Goal: Task Accomplishment & Management: Complete application form

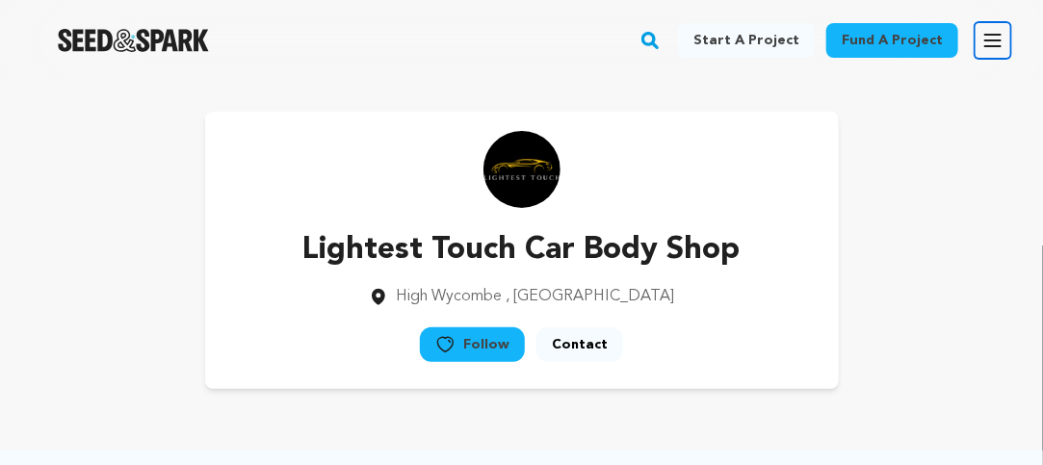
click at [998, 35] on icon "button" at bounding box center [992, 41] width 15 height 12
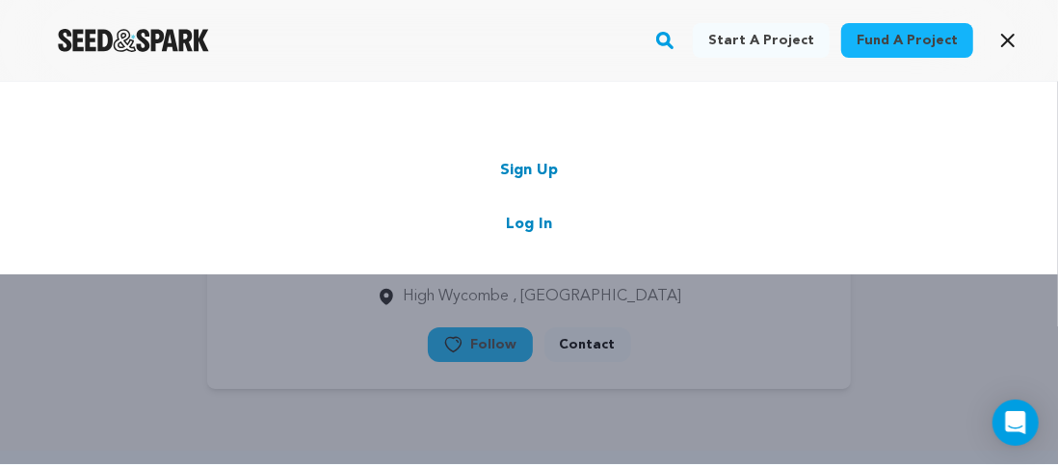
click at [673, 400] on div "Start a project Fund a project Sign Up Log In" at bounding box center [529, 313] width 1058 height 465
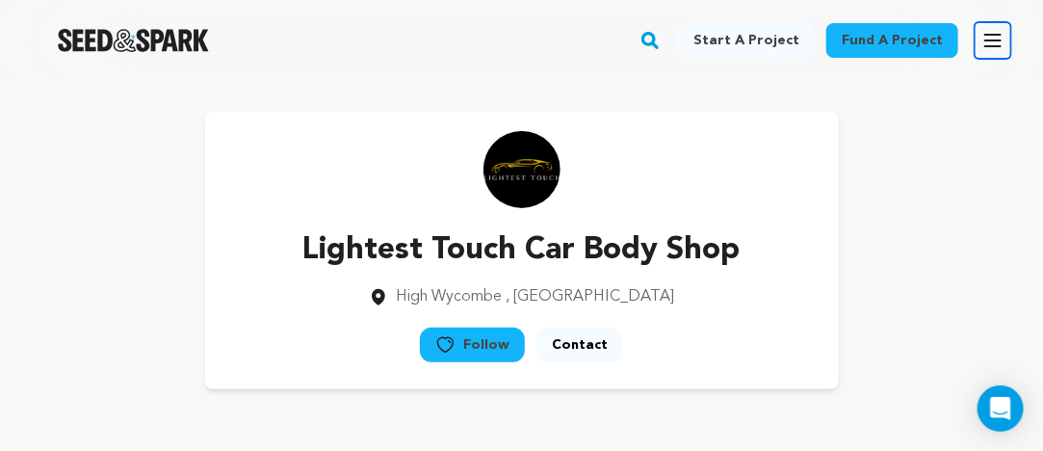
click at [992, 39] on icon "button" at bounding box center [992, 41] width 15 height 12
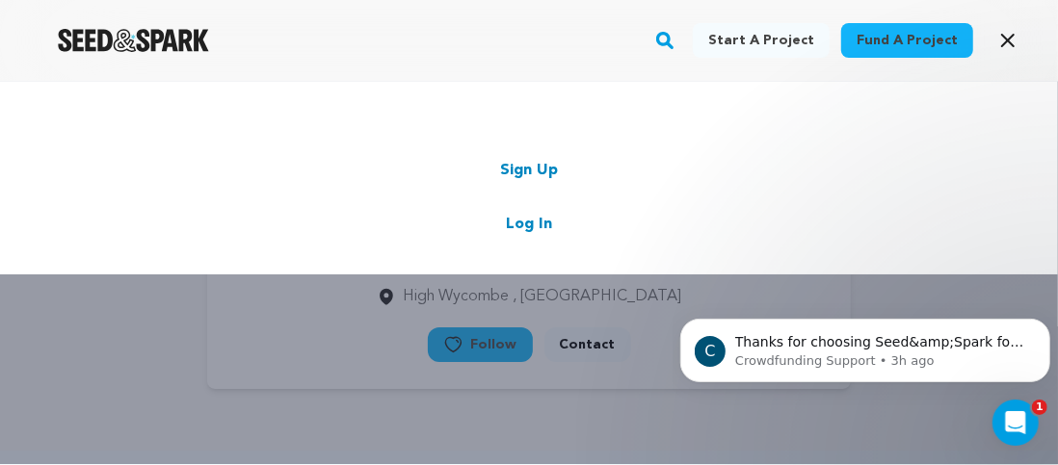
click at [522, 224] on link "Log In" at bounding box center [529, 224] width 46 height 23
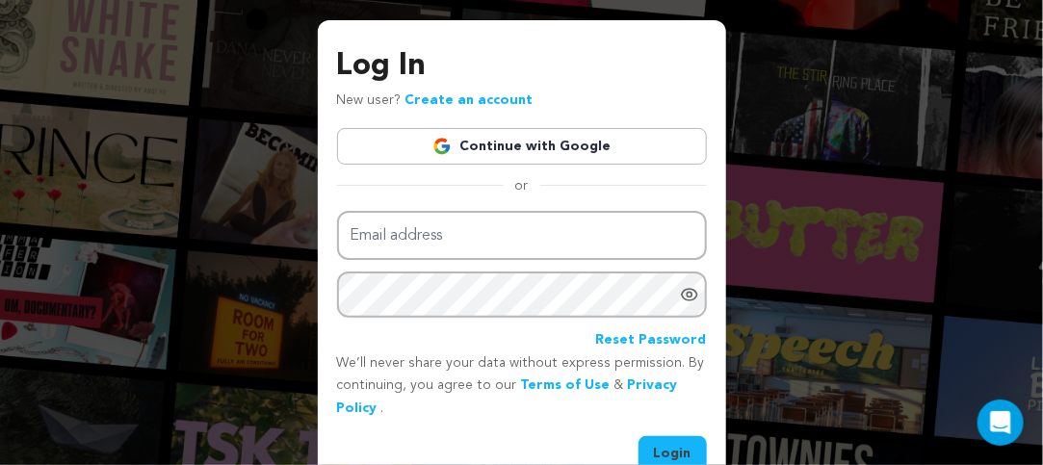
scroll to position [96, 0]
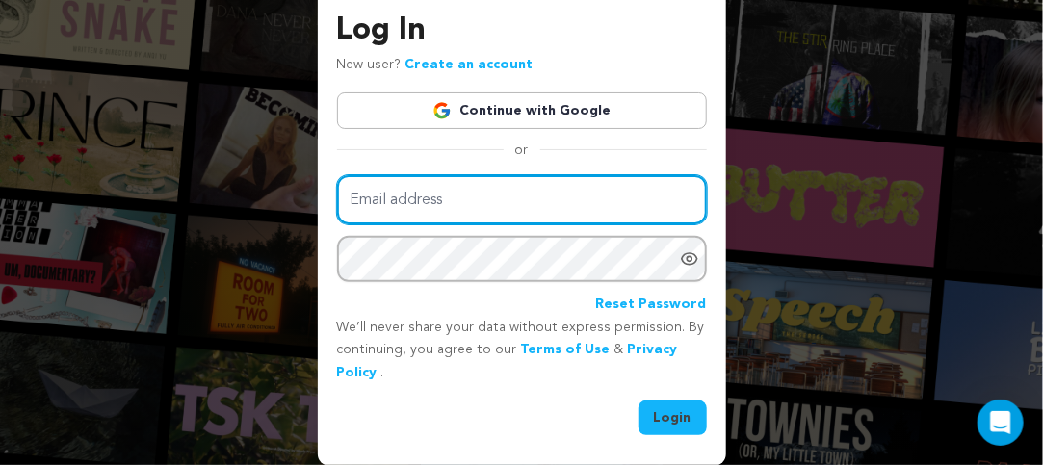
click at [456, 196] on input "Email address" at bounding box center [522, 199] width 370 height 49
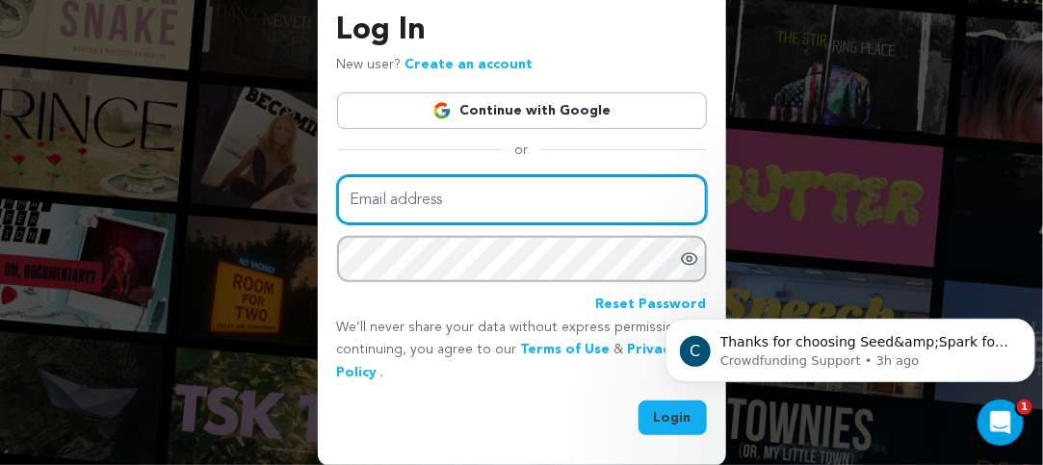
scroll to position [0, 0]
type input "lightesttouch786@gmail.com"
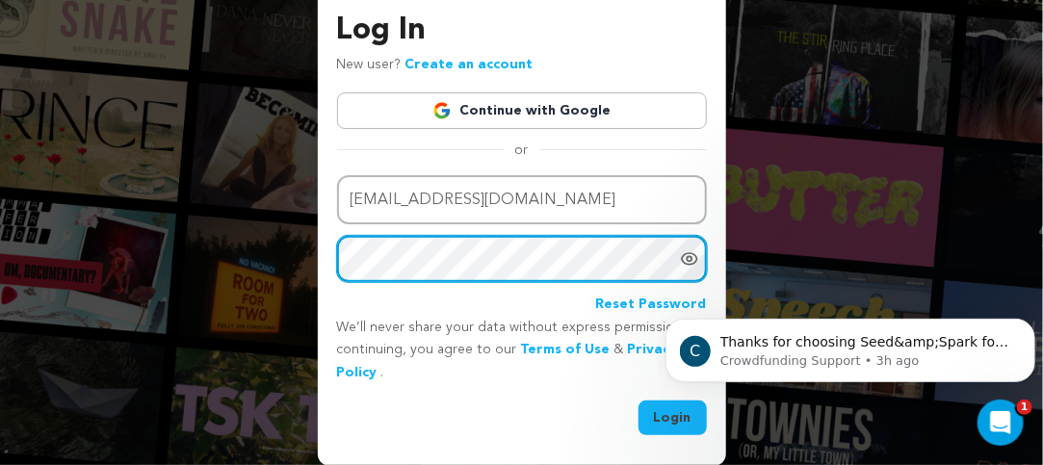
click at [639, 401] on button "Login" at bounding box center [673, 418] width 68 height 35
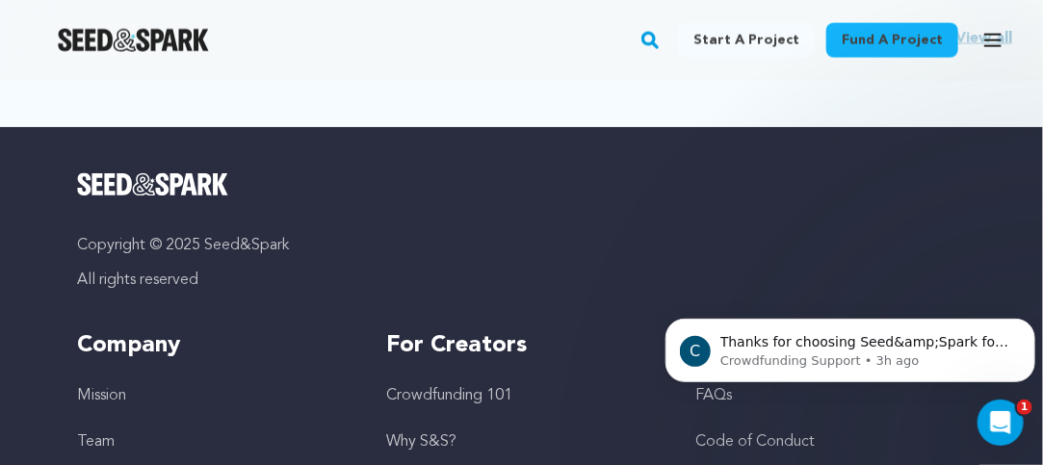
scroll to position [674, 0]
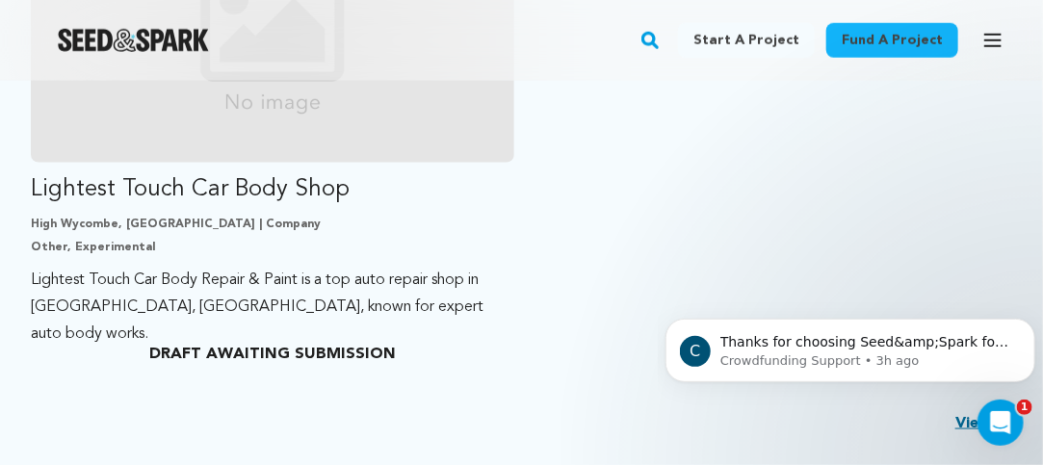
click at [589, 222] on ul "Lightest Touch Car Body Shop High Wycombe, United Kingdom | Company Other, Expe…" at bounding box center [522, 133] width 982 height 482
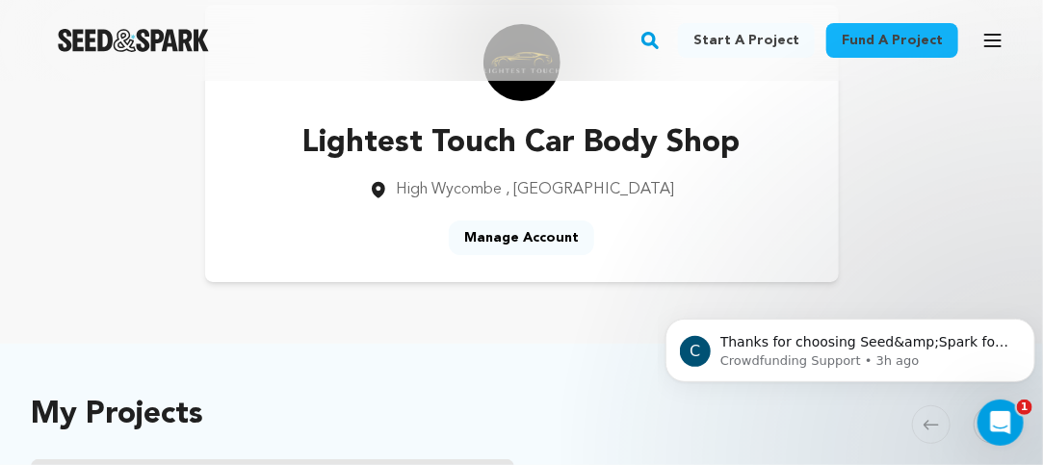
scroll to position [96, 0]
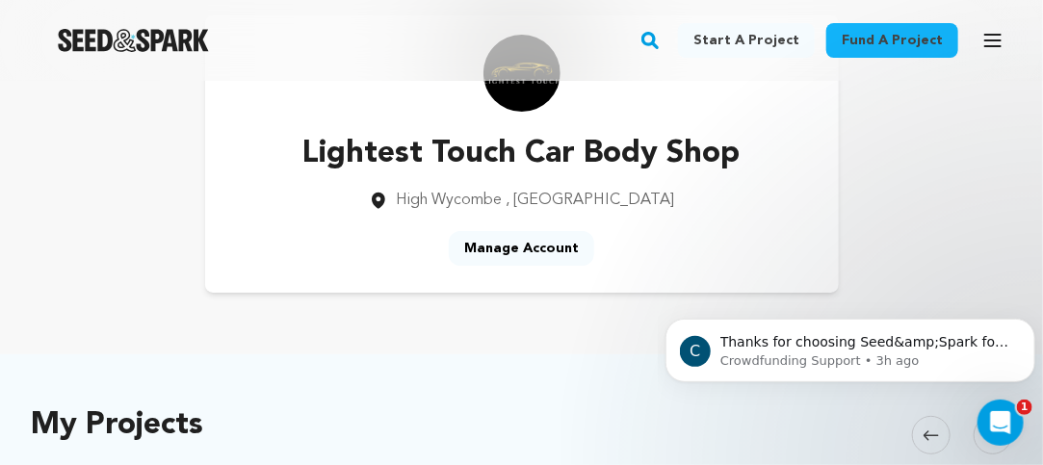
click at [524, 249] on link "Manage Account" at bounding box center [521, 248] width 145 height 35
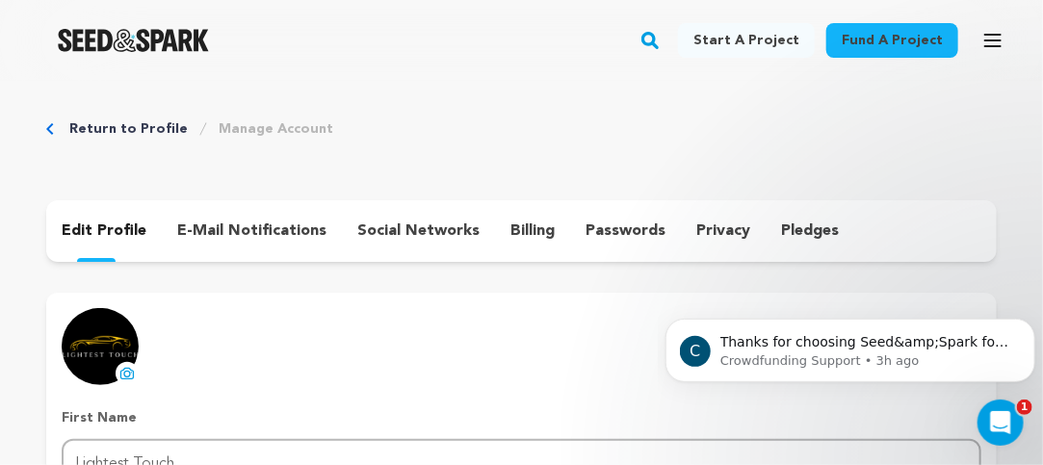
click at [396, 233] on p "social networks" at bounding box center [418, 231] width 122 height 23
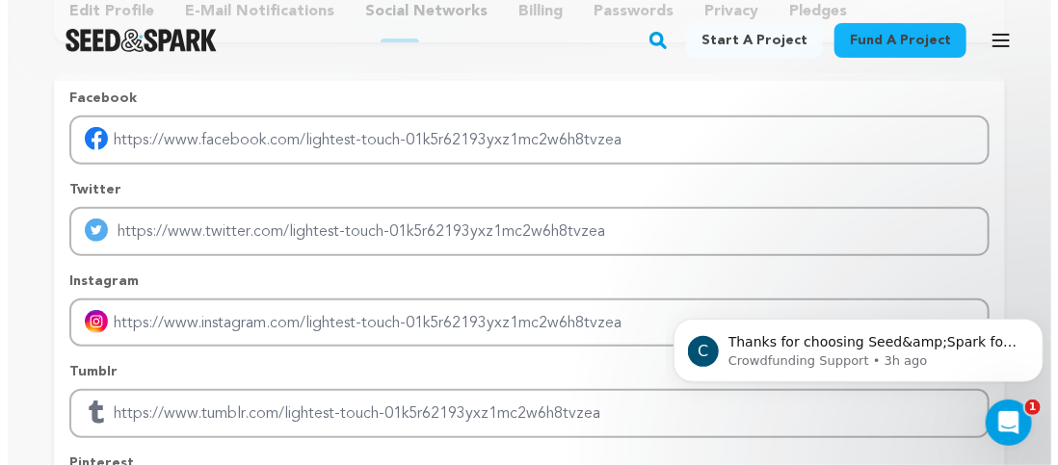
scroll to position [193, 0]
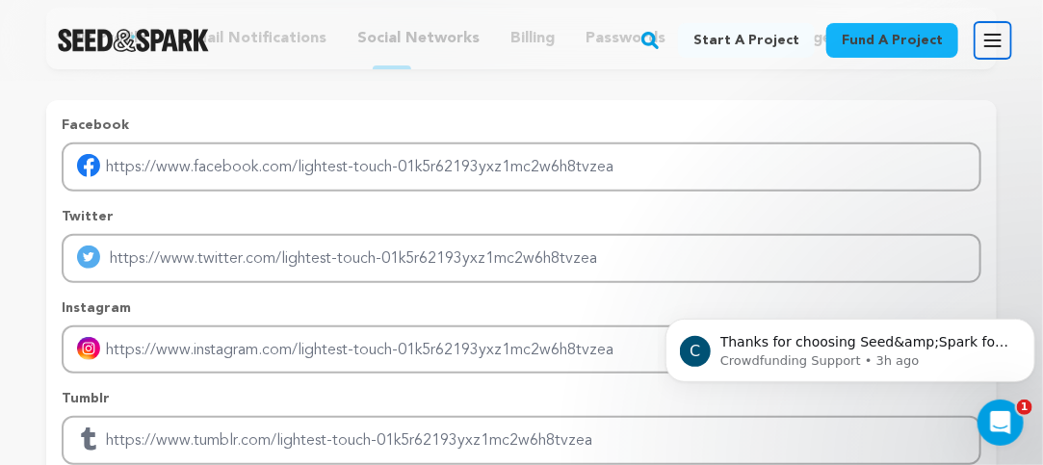
click at [998, 38] on icon "button" at bounding box center [993, 40] width 23 height 23
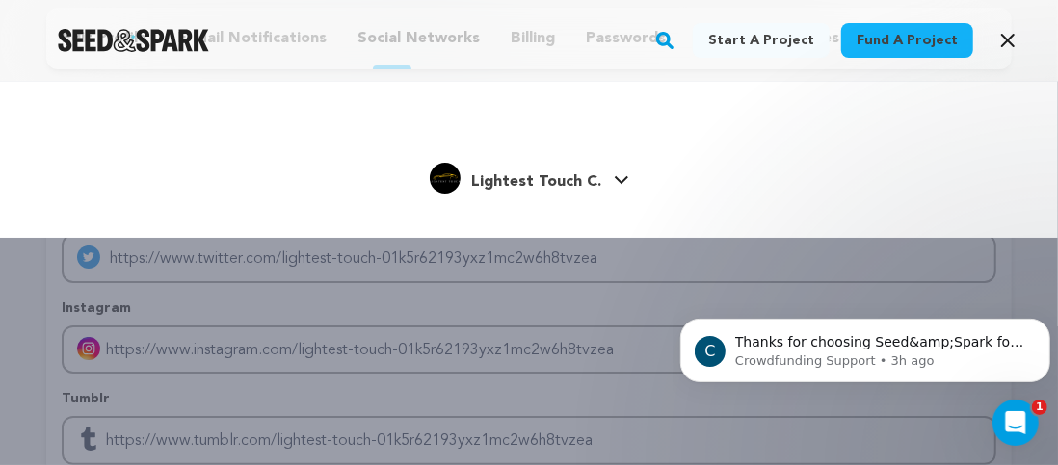
click at [556, 180] on span "Lightest Touch C." at bounding box center [537, 181] width 130 height 15
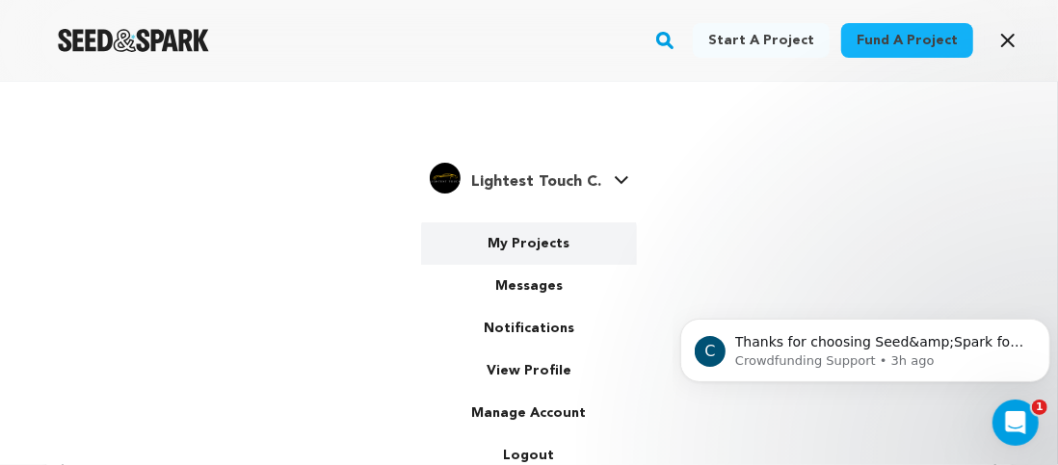
click at [535, 247] on link "My Projects" at bounding box center [529, 243] width 216 height 42
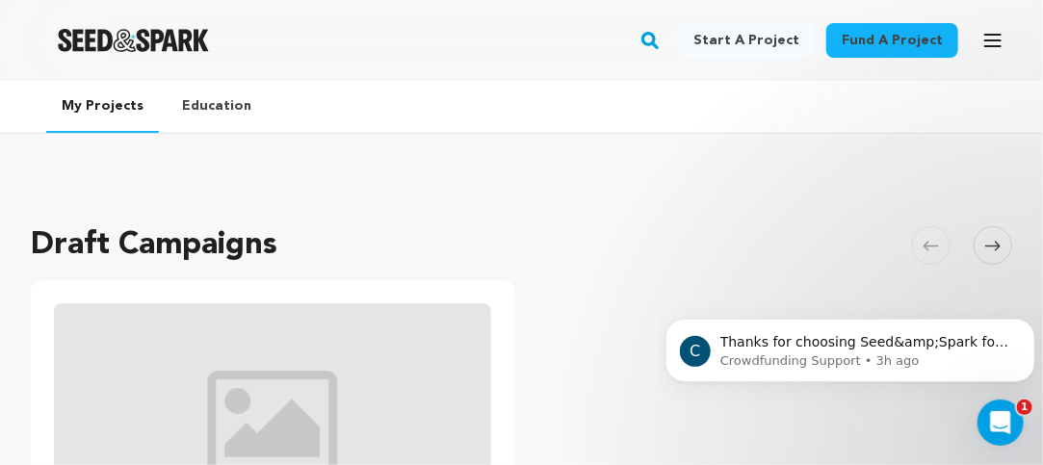
click at [903, 39] on link "Fund a project" at bounding box center [892, 40] width 132 height 35
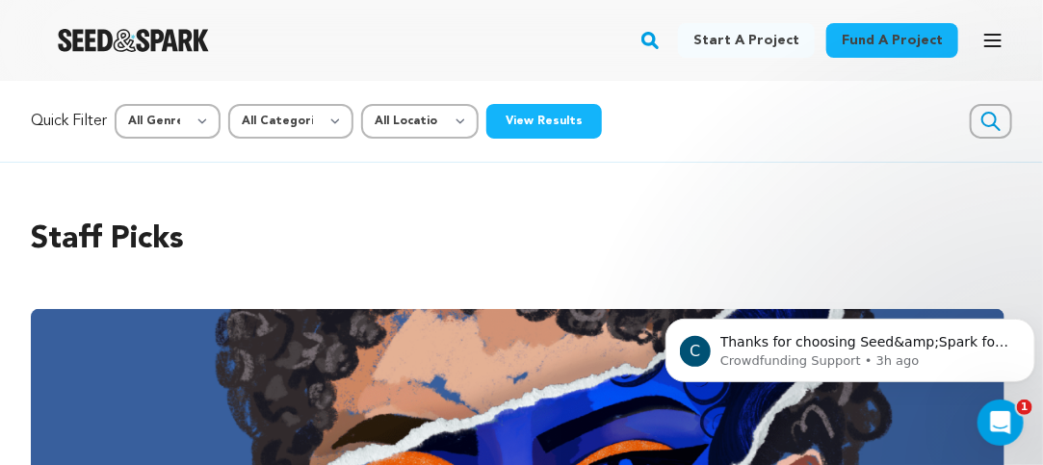
click at [747, 38] on link "Start a project" at bounding box center [746, 40] width 137 height 35
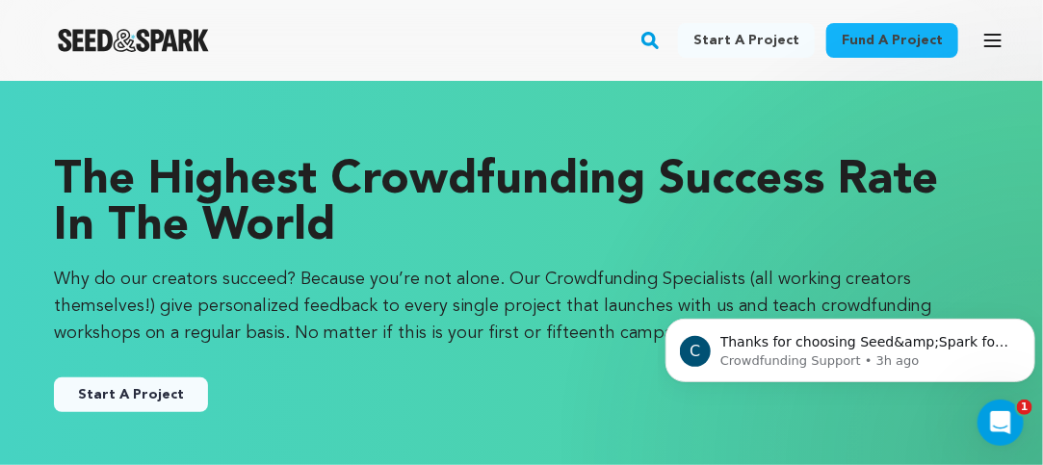
click at [135, 377] on div "Start A Project" at bounding box center [521, 387] width 935 height 50
click at [147, 387] on button "Start A Project" at bounding box center [131, 395] width 154 height 35
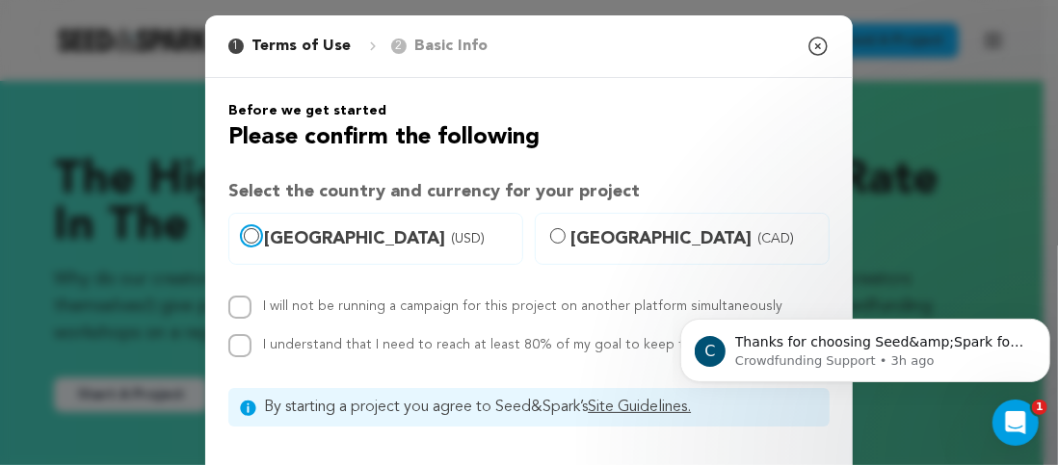
click at [247, 229] on input "[GEOGRAPHIC_DATA] (USD)" at bounding box center [251, 235] width 15 height 15
radio input "true"
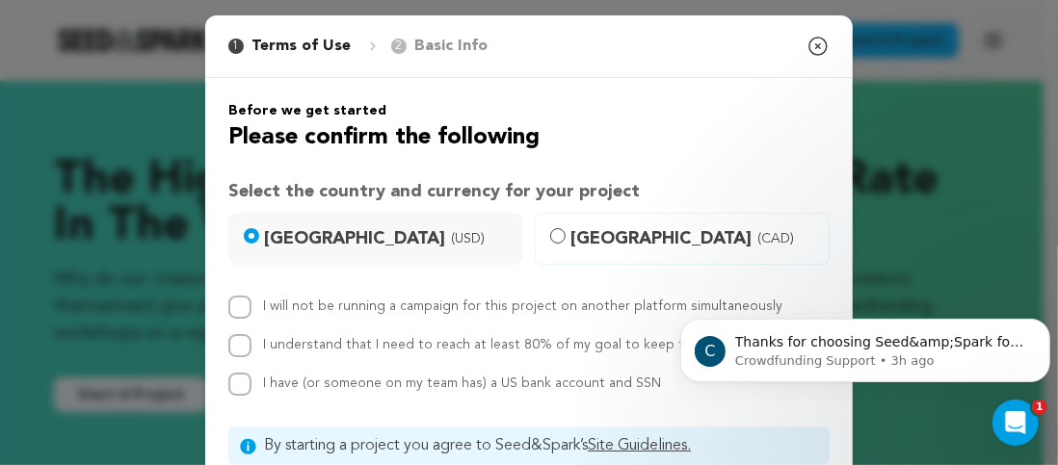
drag, startPoint x: 240, startPoint y: 292, endPoint x: 237, endPoint y: 312, distance: 20.4
click at [240, 298] on div "Before we get started Please confirm the following Select the country and curre…" at bounding box center [528, 283] width 601 height 364
drag, startPoint x: 231, startPoint y: 298, endPoint x: 235, endPoint y: 327, distance: 29.2
click at [232, 298] on input "I will not be running a campaign for this project on another platform simultane…" at bounding box center [239, 307] width 23 height 23
checkbox input "true"
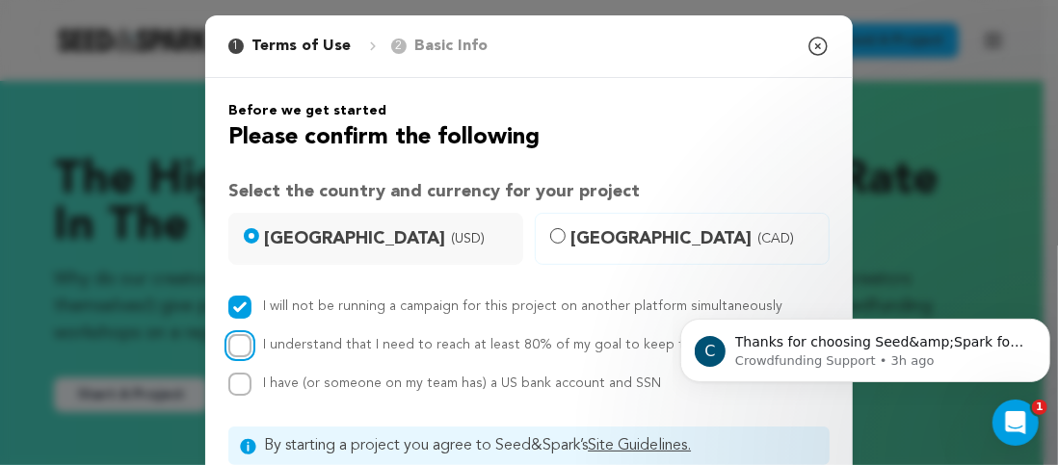
click at [235, 349] on input "I understand that I need to reach at least 80% of my goal to keep the funds rai…" at bounding box center [239, 345] width 23 height 23
checkbox input "true"
click at [230, 383] on input "I have (or someone on my team has) a US bank account and SSN" at bounding box center [239, 384] width 23 height 23
checkbox input "true"
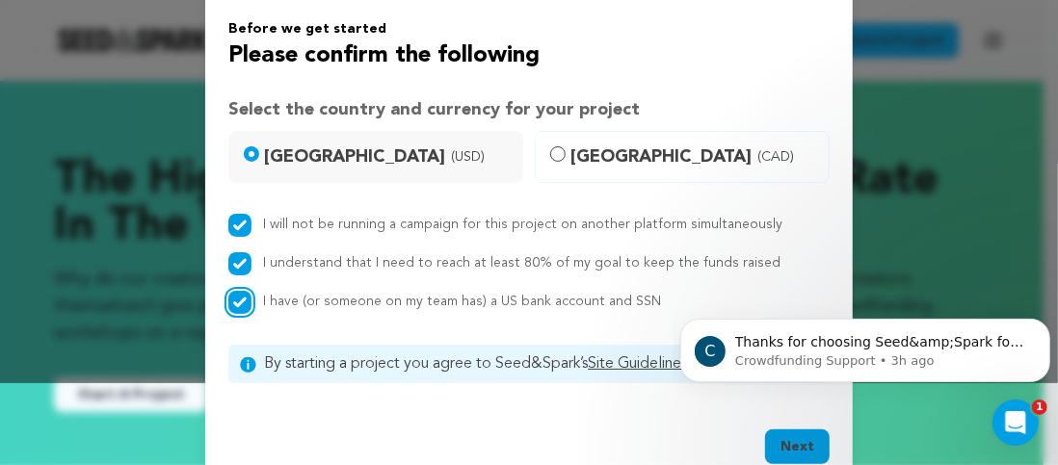
scroll to position [125, 0]
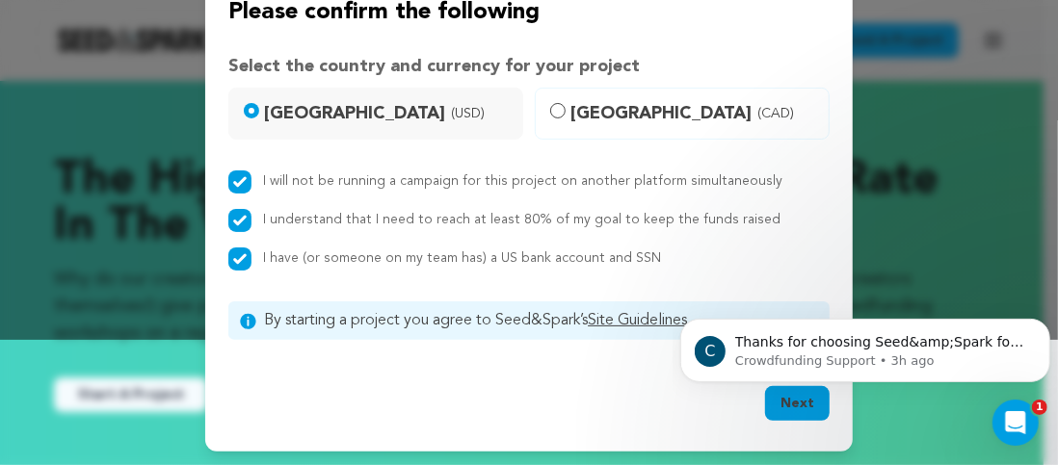
click at [796, 401] on body "C Thanks for choosing Seed&amp;Spark for your project! If you have any question…" at bounding box center [864, 344] width 370 height 119
click at [782, 407] on html "C Thanks for choosing Seed&amp;Spark for your project! If you have any question…" at bounding box center [863, 344] width 385 height 135
click at [773, 404] on body "C Thanks for choosing Seed&amp;Spark for your project! If you have any question…" at bounding box center [864, 344] width 370 height 119
click at [773, 401] on body "C Thanks for choosing Seed&amp;Spark for your project! If you have any question…" at bounding box center [864, 344] width 370 height 119
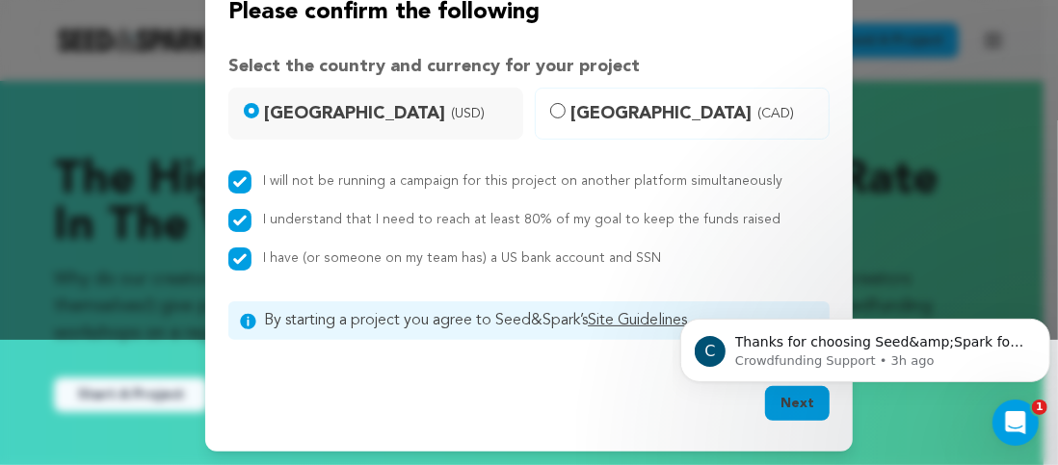
click at [780, 404] on body "C Thanks for choosing Seed&amp;Spark for your project! If you have any question…" at bounding box center [864, 344] width 370 height 119
click at [778, 404] on body "C Thanks for choosing Seed&amp;Spark for your project! If you have any question…" at bounding box center [864, 344] width 370 height 119
click at [1042, 321] on icon "Dismiss notification" at bounding box center [1043, 323] width 11 height 11
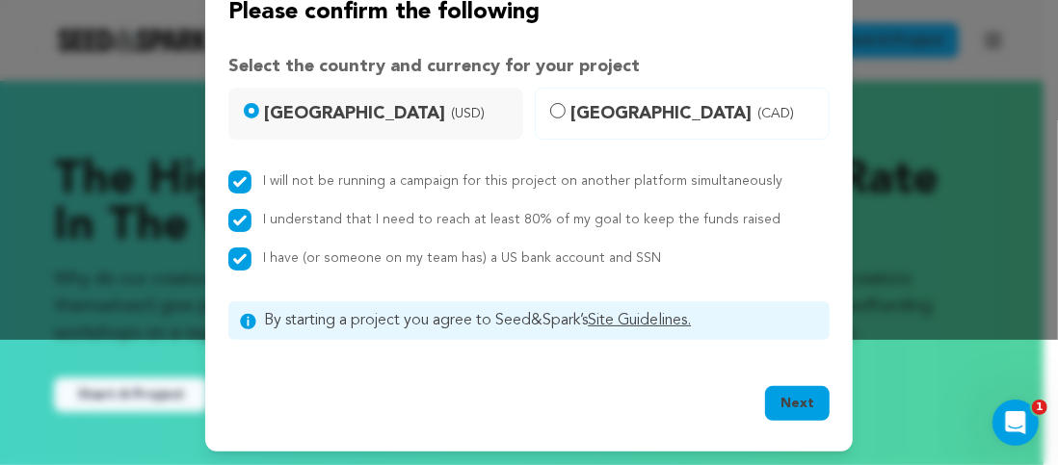
click at [782, 407] on button "Next" at bounding box center [797, 403] width 65 height 35
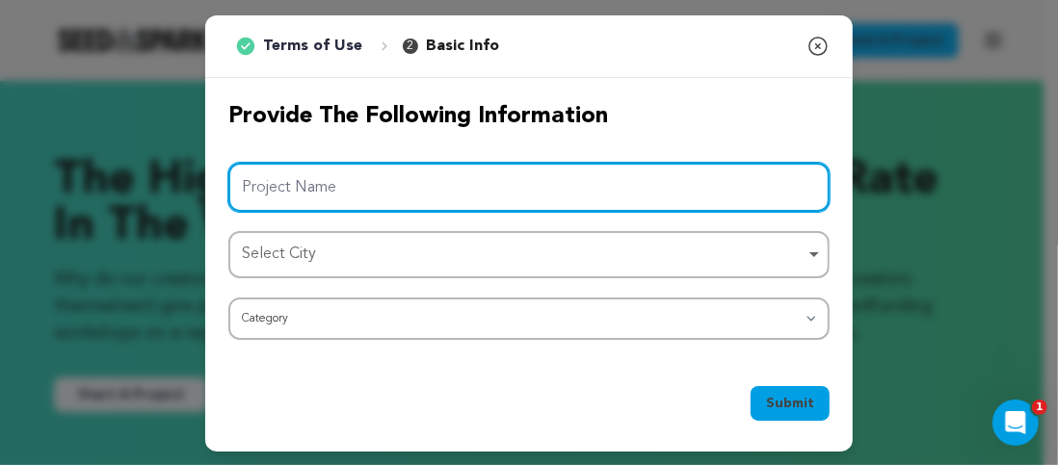
click at [490, 186] on input "Project Name" at bounding box center [528, 187] width 601 height 49
type input "Lightest Touch Car Body Shop"
click at [393, 265] on div "Select City Remove item" at bounding box center [523, 255] width 563 height 28
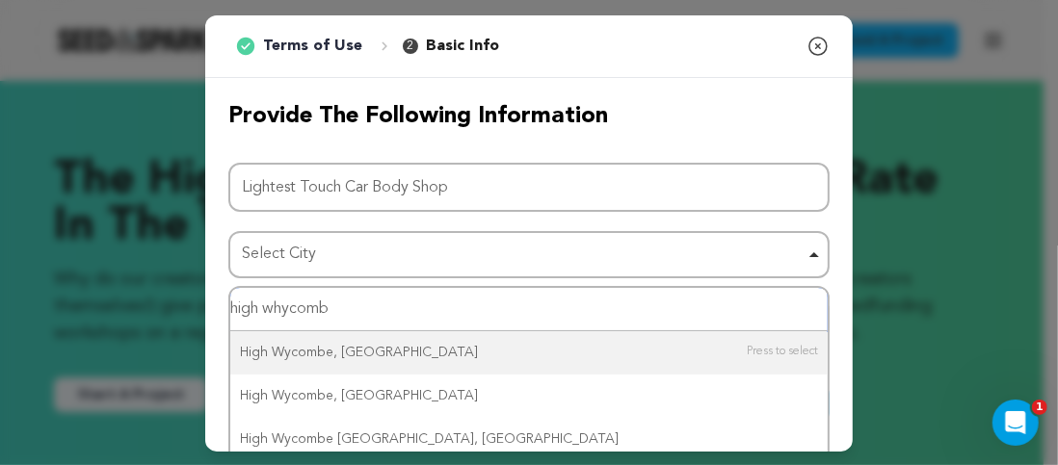
type input "high whycombe"
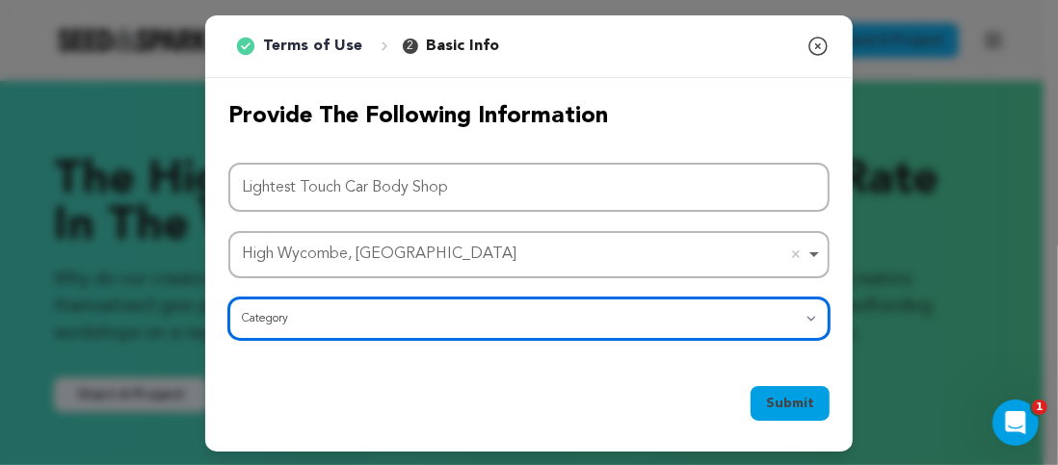
click at [494, 314] on select "Category Film Feature Film Short Series Film Festival Company Music Video VR Ex…" at bounding box center [528, 319] width 601 height 42
select select "10117"
click at [228, 298] on select "Category Film Feature Film Short Series Film Festival Company Music Video VR Ex…" at bounding box center [528, 319] width 601 height 42
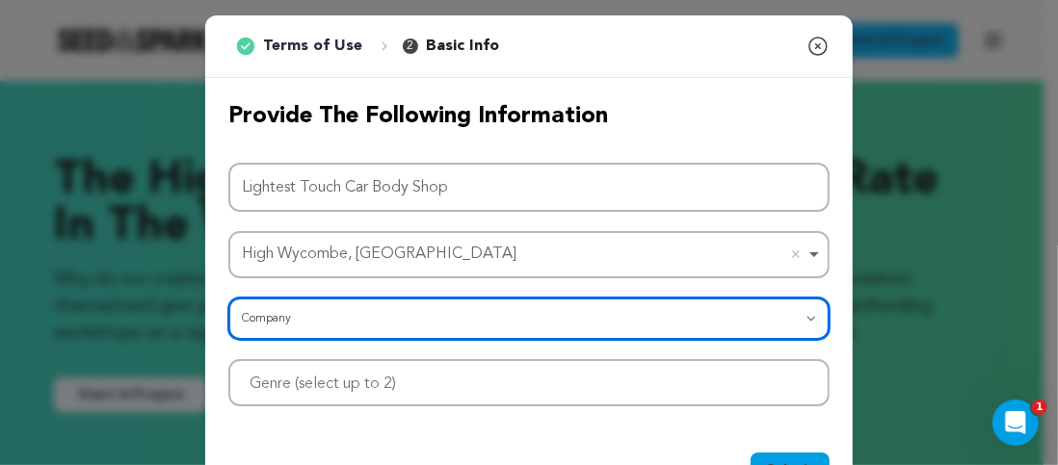
click at [792, 325] on select "Category Film Feature Film Short Series Film Festival Company Music Video VR Ex…" at bounding box center [528, 319] width 601 height 42
click at [583, 314] on select "Category Film Feature Film Short Series Film Festival Company Music Video VR Ex…" at bounding box center [528, 319] width 601 height 42
click at [765, 394] on div at bounding box center [528, 382] width 601 height 47
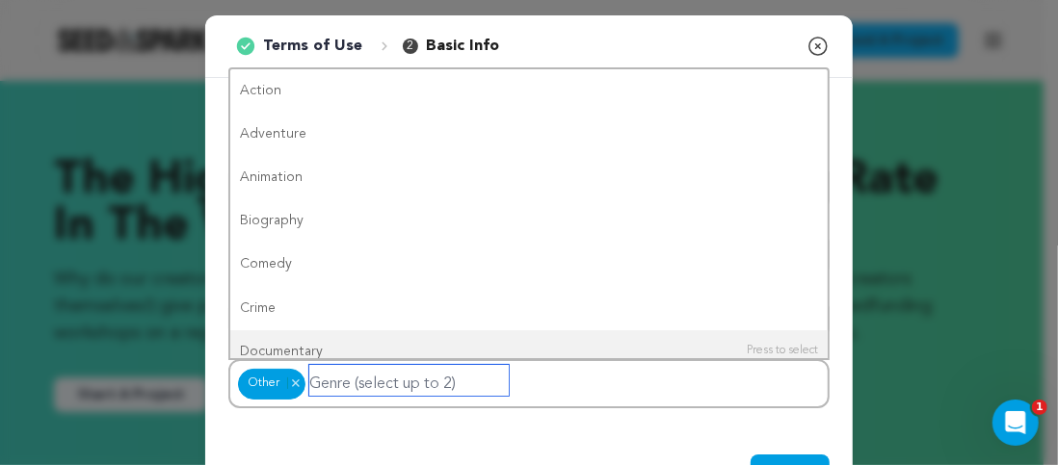
click at [422, 382] on input "Genre (select up to 2)" at bounding box center [408, 380] width 199 height 31
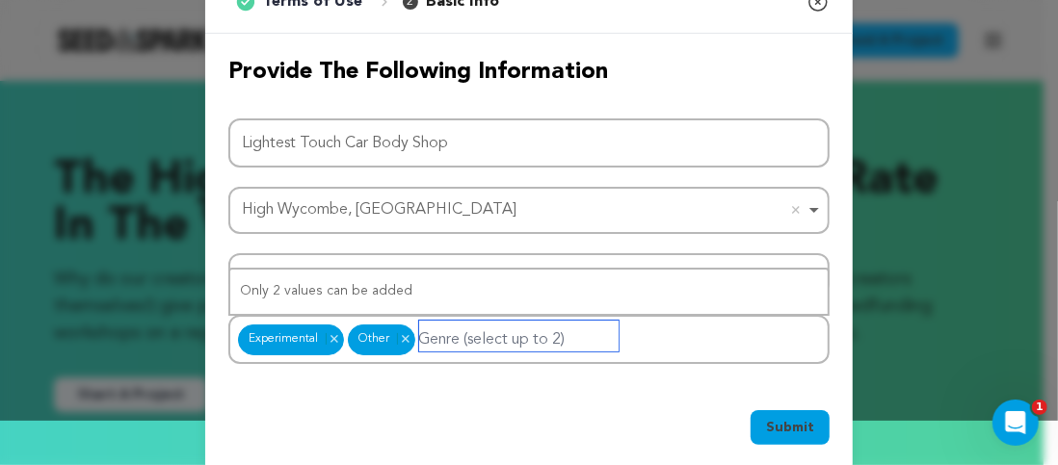
scroll to position [67, 0]
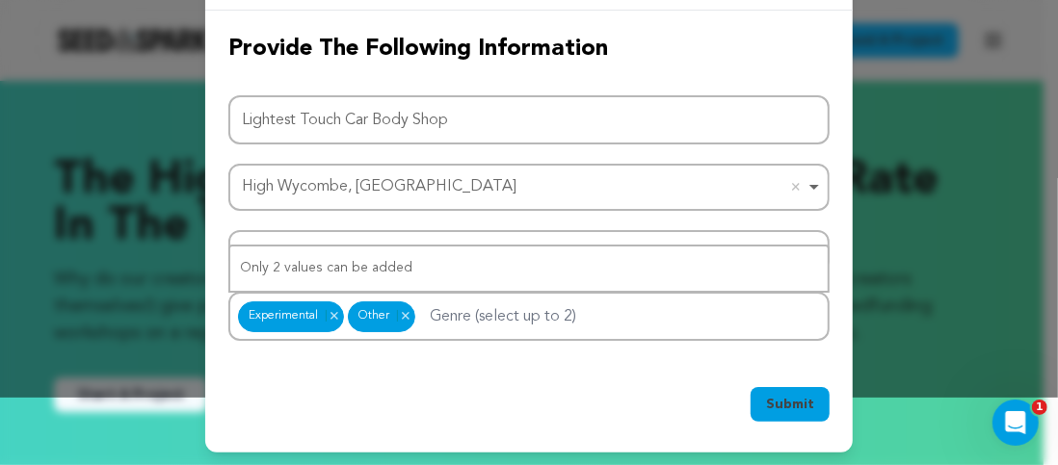
click at [780, 400] on span "Submit" at bounding box center [790, 404] width 48 height 19
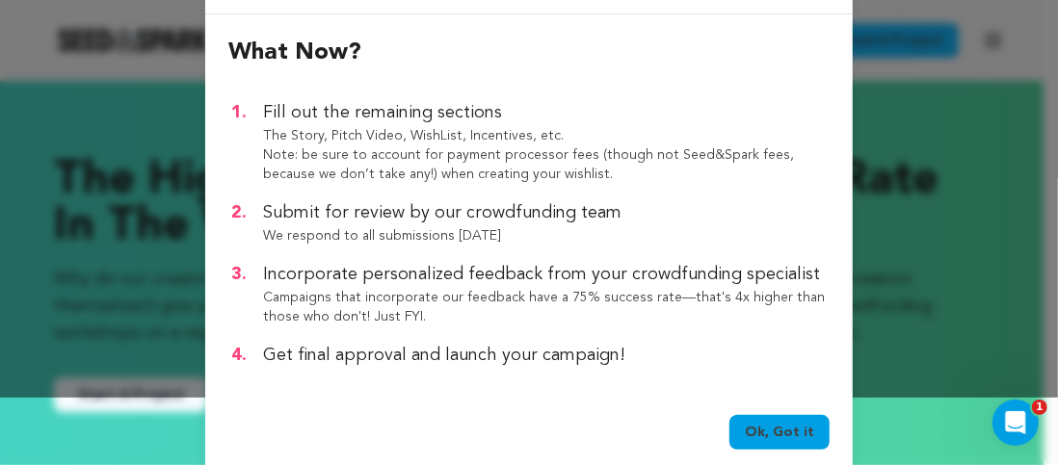
click at [787, 436] on link "Ok, Got it" at bounding box center [779, 432] width 100 height 35
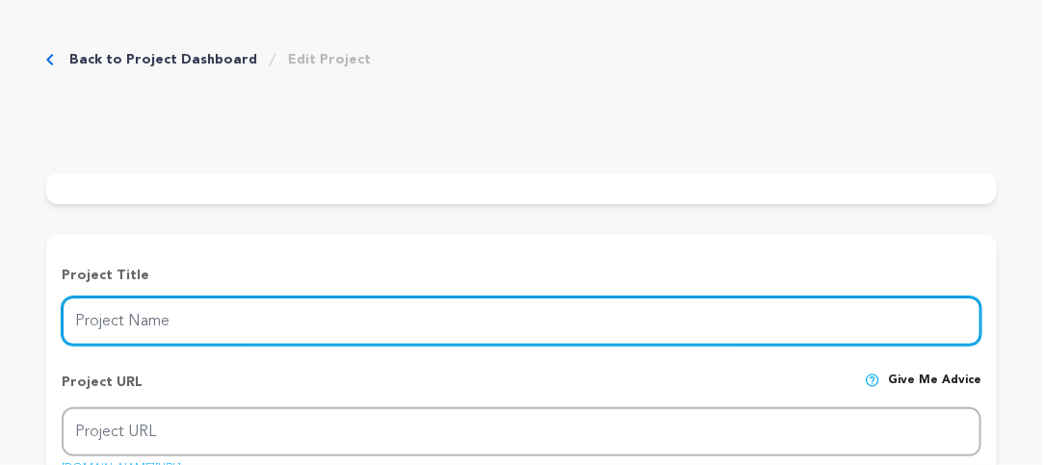
click at [212, 319] on input "Project Name" at bounding box center [522, 321] width 920 height 49
click at [235, 326] on input "Project Name" at bounding box center [522, 321] width 920 height 49
paste input "Lightest Touch Car Body Shop"
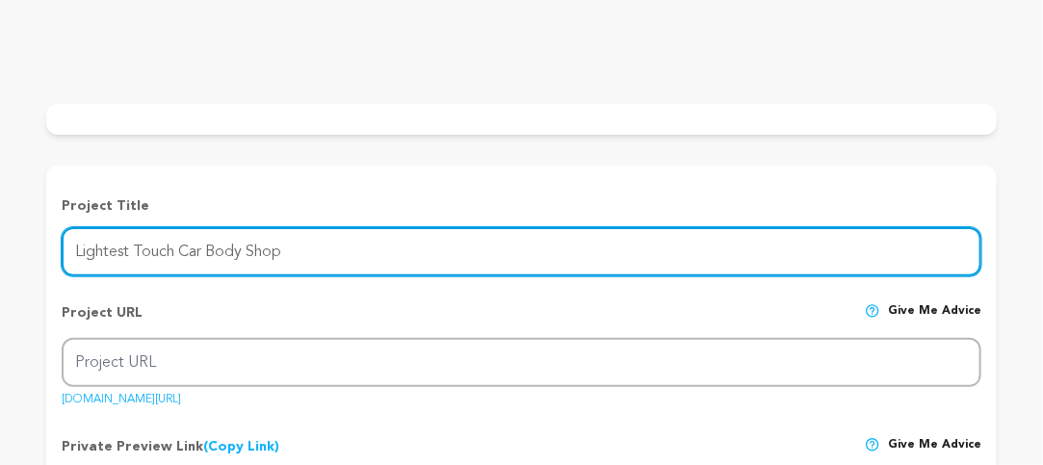
scroll to position [96, 0]
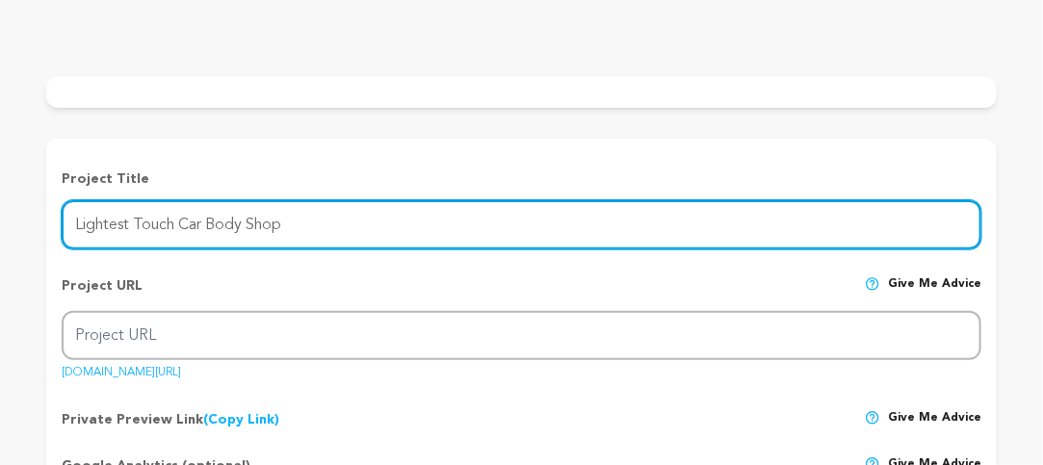
type input "Lightest Touch Car Body Shop"
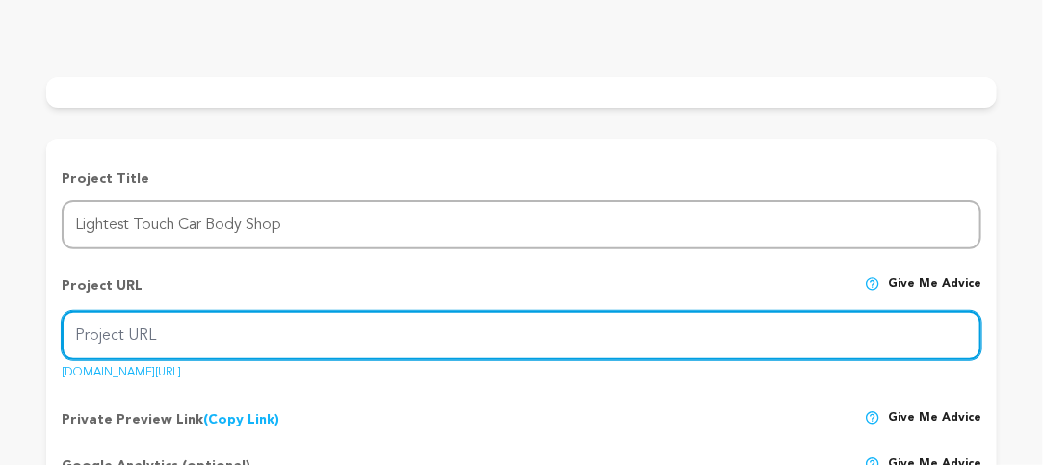
drag, startPoint x: 250, startPoint y: 349, endPoint x: 270, endPoint y: 349, distance: 19.3
click at [250, 349] on input "Project URL" at bounding box center [522, 335] width 920 height 49
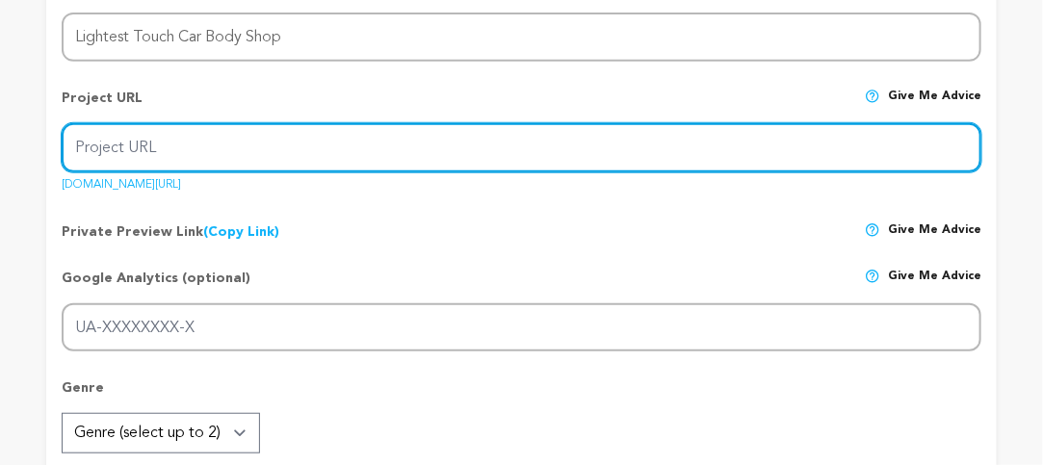
scroll to position [289, 0]
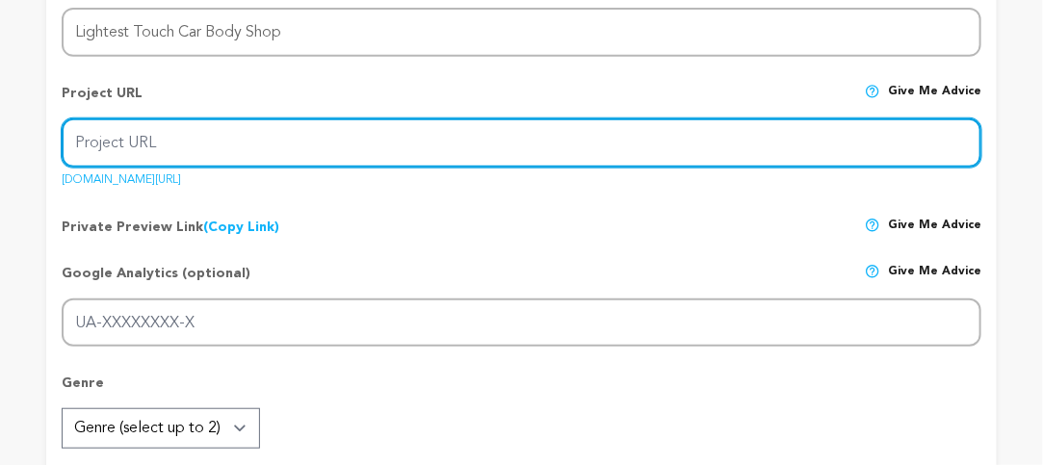
click at [325, 138] on input "Project URL" at bounding box center [522, 142] width 920 height 49
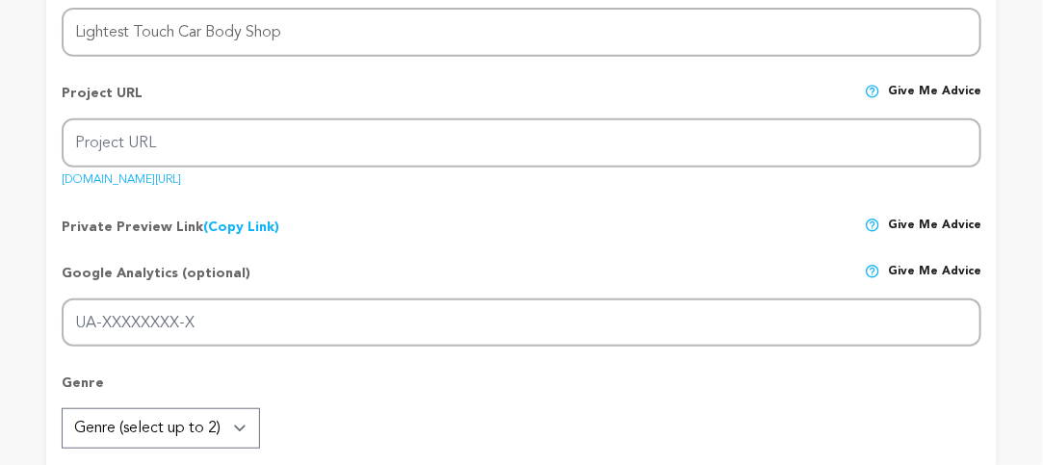
click at [595, 252] on div "Google Analytics (optional) Give me advice UA-XXXXXXXX-X" at bounding box center [522, 298] width 920 height 99
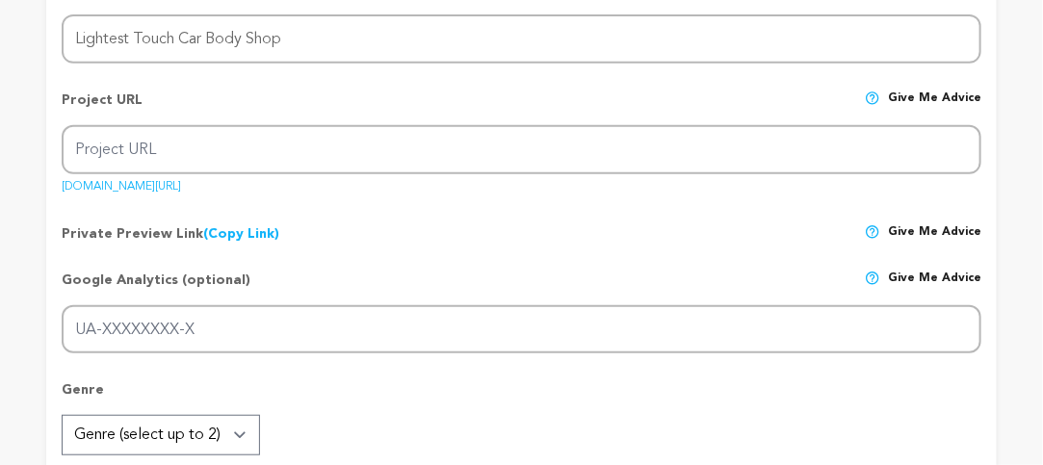
scroll to position [193, 0]
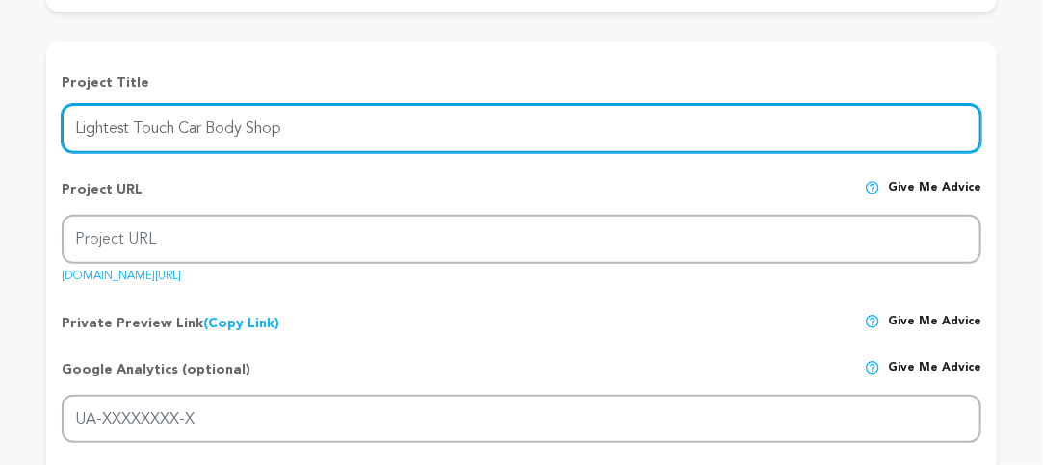
click at [382, 132] on input "Lightest Touch Car Body Shop" at bounding box center [522, 128] width 920 height 49
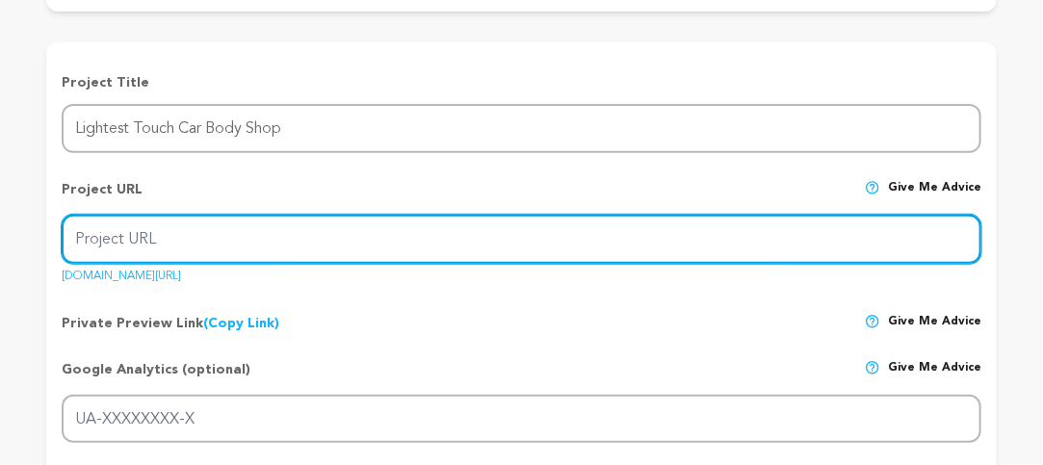
click at [367, 244] on input "Project URL" at bounding box center [522, 239] width 920 height 49
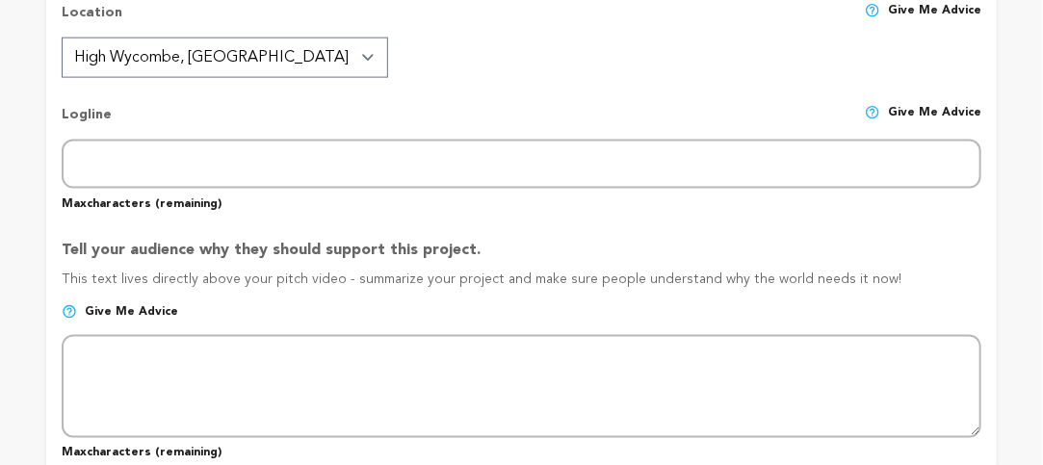
scroll to position [867, 0]
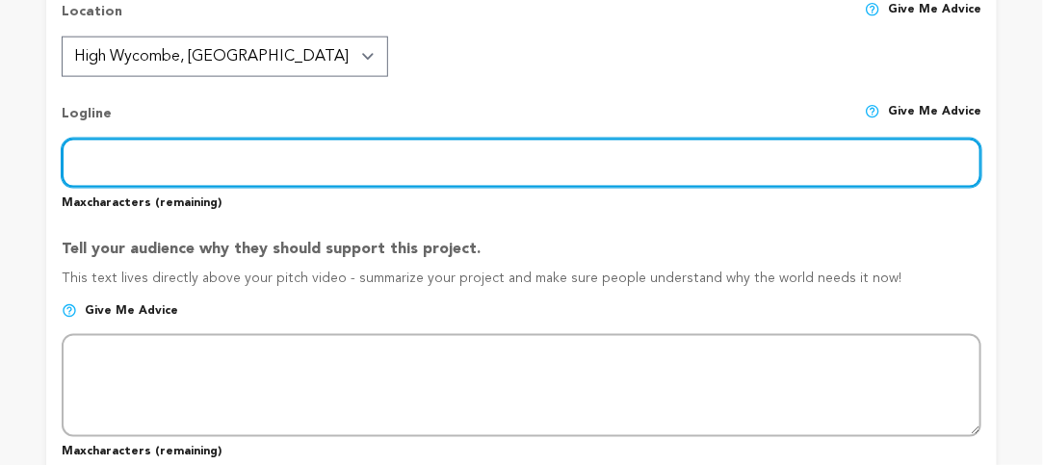
click at [415, 166] on input "text" at bounding box center [522, 163] width 920 height 49
click at [208, 166] on input "text" at bounding box center [522, 163] width 920 height 49
paste input "Lightest Touch Car Body Repair & Paint is a top auto repair shop in [GEOGRAPHIC…"
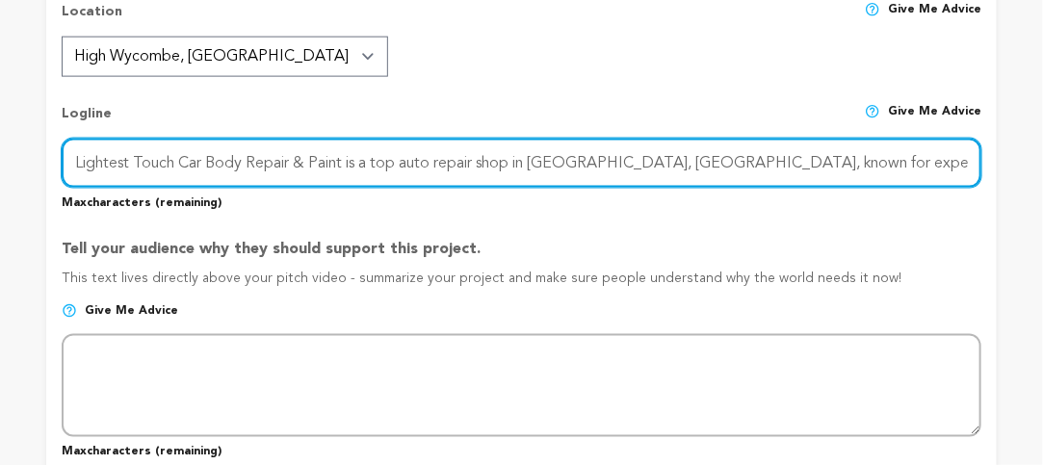
scroll to position [0, 107]
type input "Lightest Touch Car Body Repair & Paint is a top auto repair shop in [GEOGRAPHIC…"
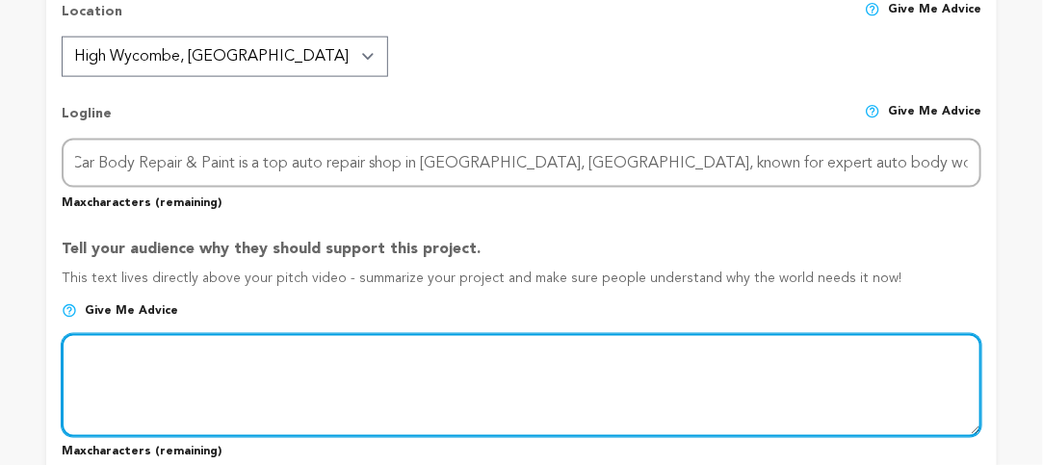
click at [282, 380] on textarea at bounding box center [522, 385] width 920 height 102
click at [337, 399] on textarea at bounding box center [522, 385] width 920 height 102
paste textarea "Our experienced mechanics specialize in dent repair service, bumper repair serv…"
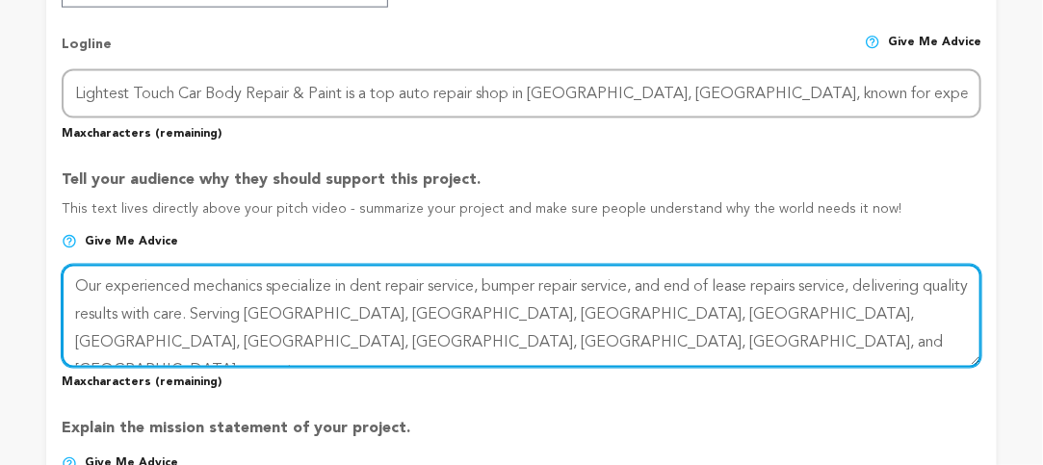
scroll to position [963, 0]
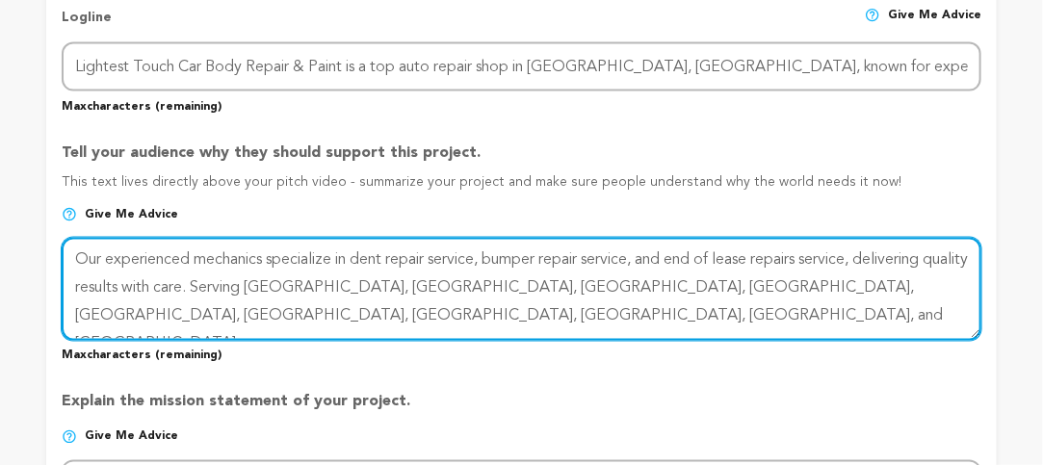
type textarea "Our experienced mechanics specialize in dent repair service, bumper repair serv…"
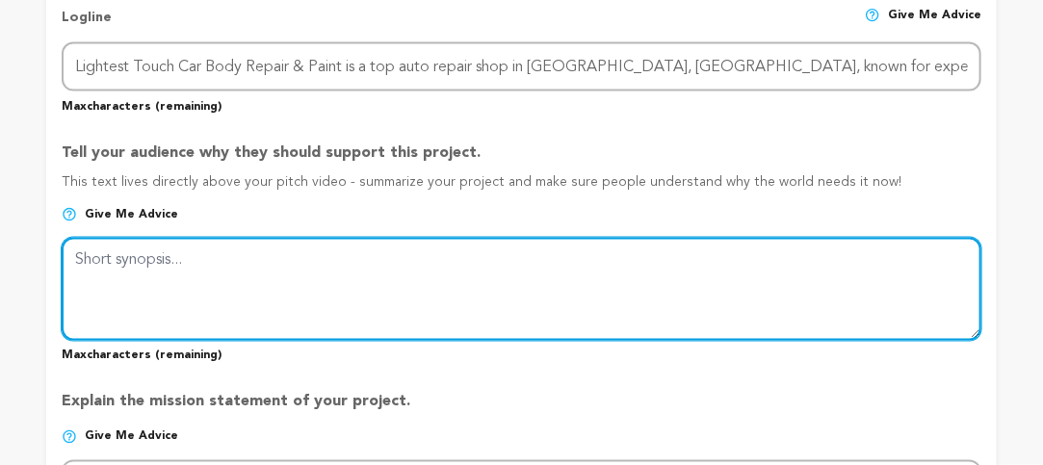
type input "Lightest Touch Car Body Shop"
type input "lightest-touch-car-body-shop-1"
type textarea "."
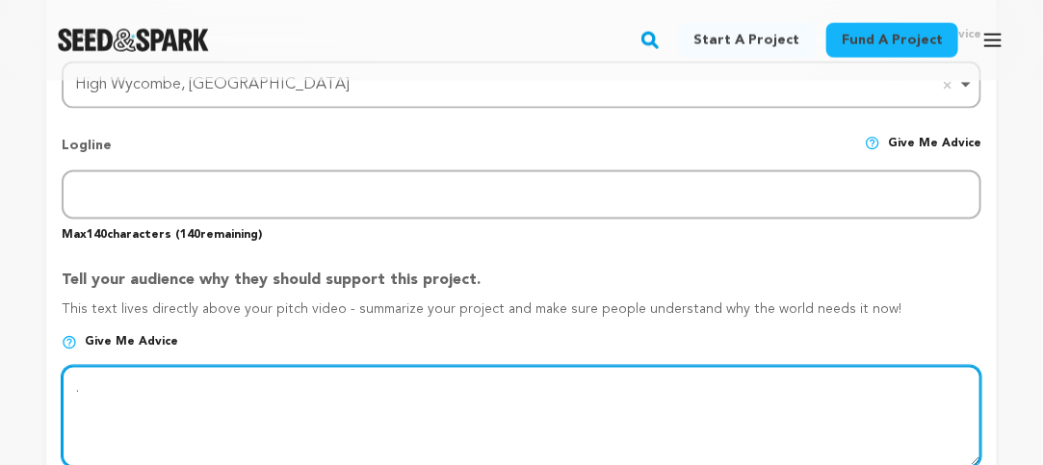
scroll to position [1106, 0]
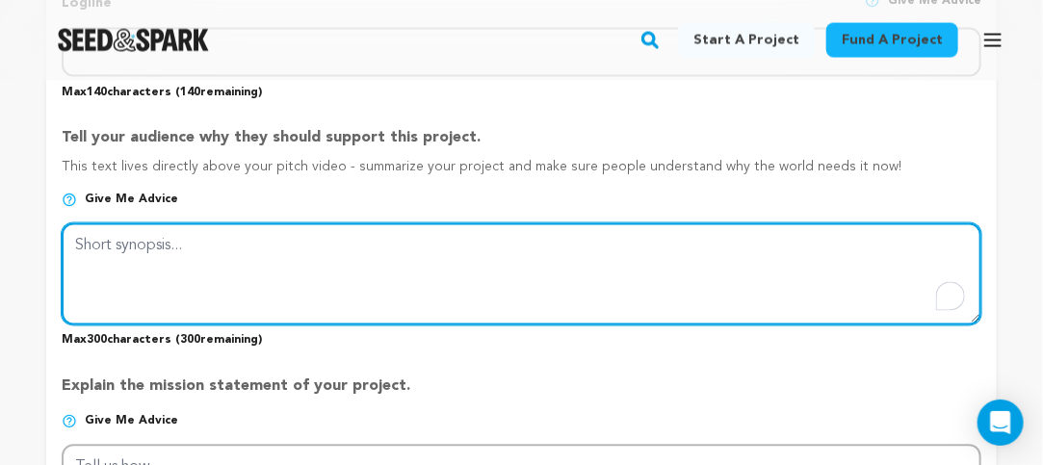
type textarea "."
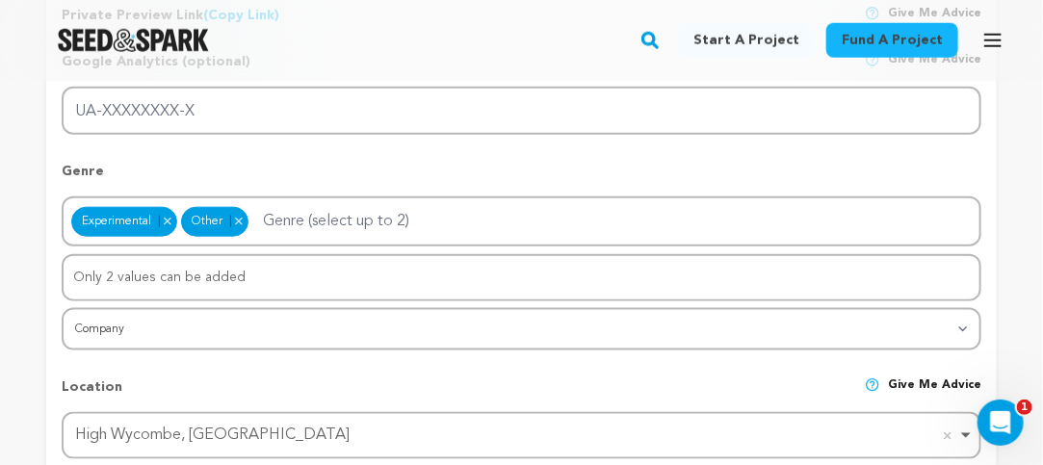
scroll to position [528, 0]
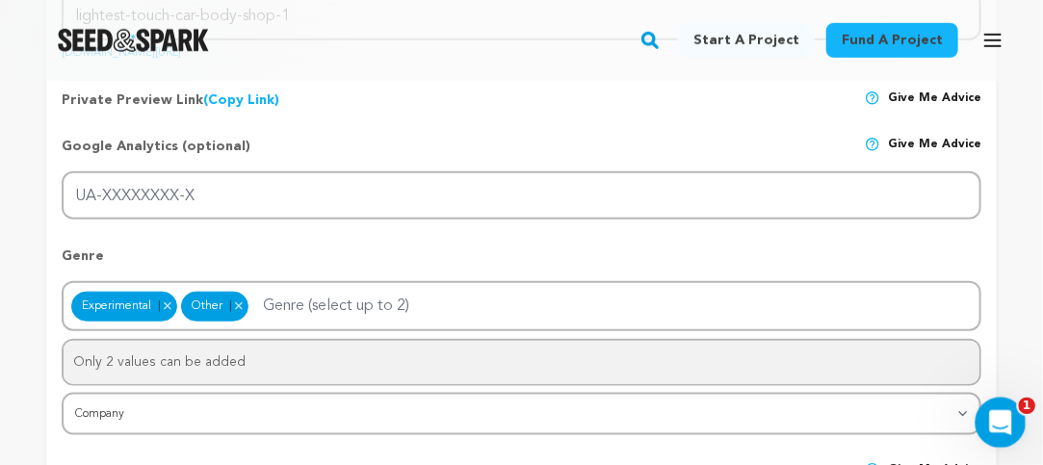
click at [1003, 413] on icon "Open Intercom Messenger" at bounding box center [998, 421] width 32 height 32
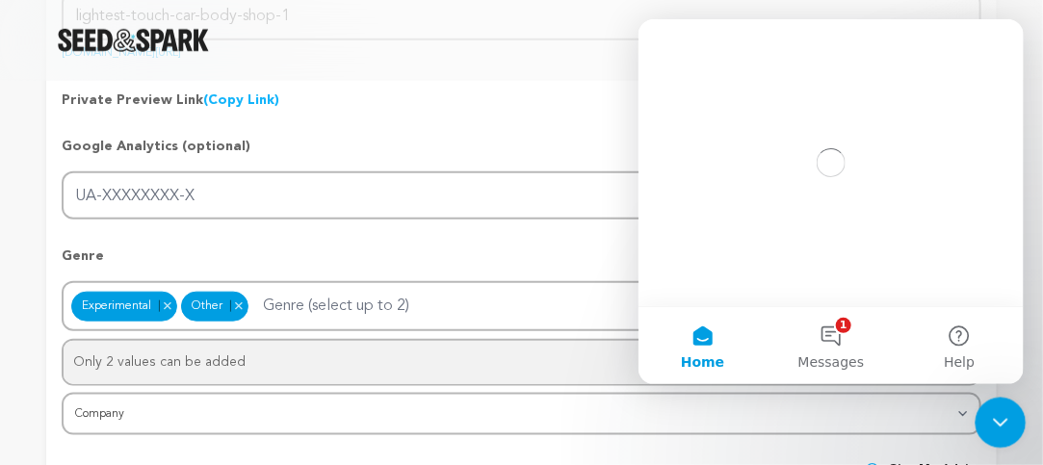
scroll to position [0, 0]
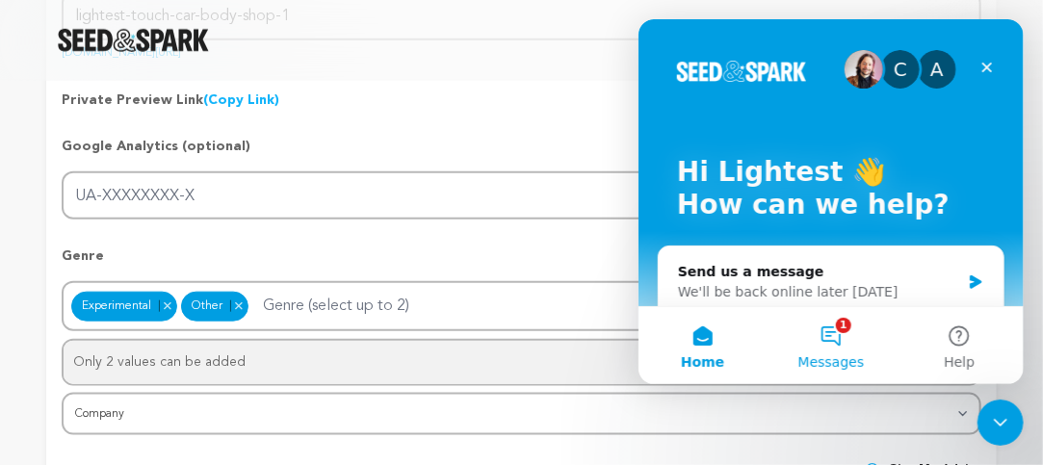
click at [820, 343] on button "1 Messages" at bounding box center [830, 344] width 128 height 77
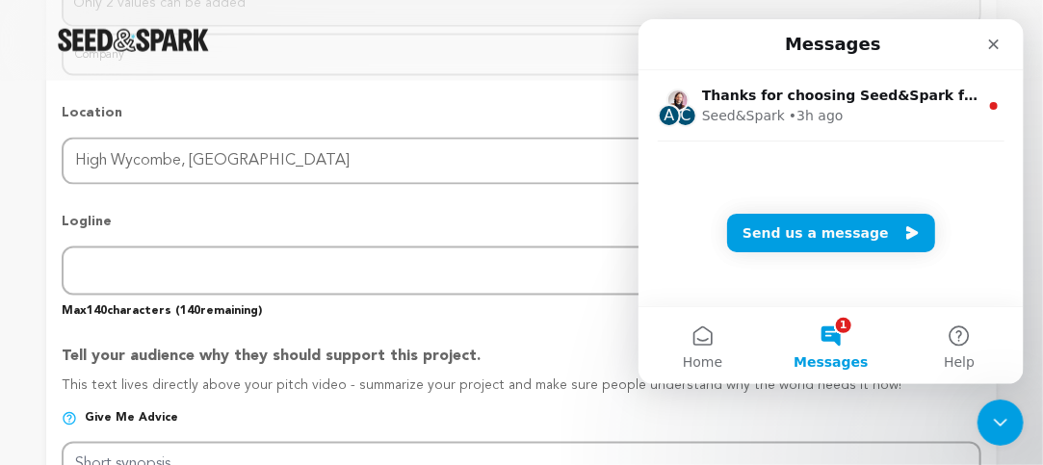
scroll to position [913, 0]
